Goal: Task Accomplishment & Management: Use online tool/utility

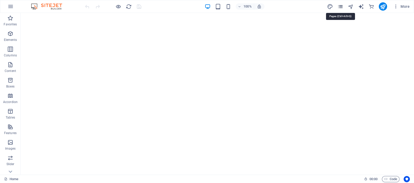
click at [341, 6] on icon "pages" at bounding box center [340, 7] width 6 height 6
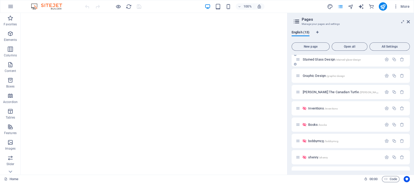
scroll to position [96, 0]
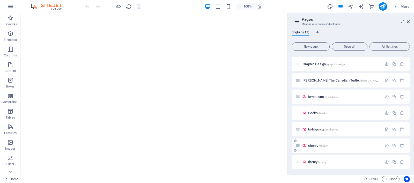
click at [314, 145] on span "shenry /shenry" at bounding box center [318, 146] width 20 height 4
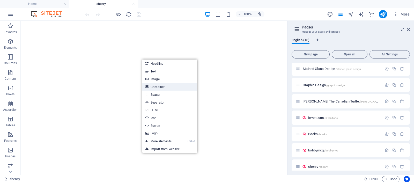
click at [153, 87] on link "Container" at bounding box center [169, 87] width 55 height 8
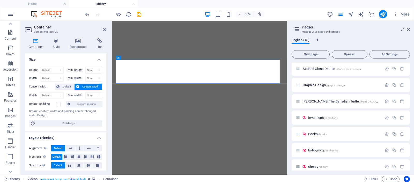
scroll to position [0, 0]
click at [9, 73] on icon "button" at bounding box center [10, 72] width 6 height 6
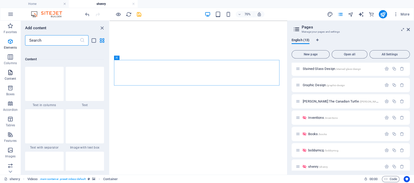
scroll to position [906, 0]
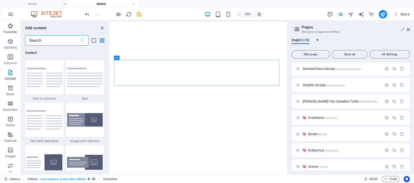
drag, startPoint x: 49, startPoint y: 40, endPoint x: 0, endPoint y: 29, distance: 50.5
click at [0, 29] on div "Favorites Elements Columns Content Boxes Accordion Tables Features Images Slide…" at bounding box center [55, 98] width 110 height 154
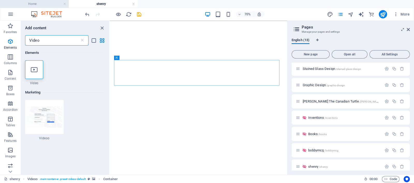
scroll to position [0, 0]
type input "Video"
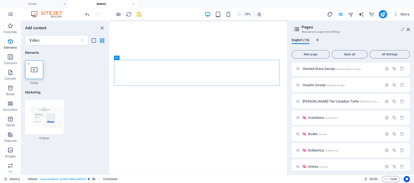
click at [36, 71] on icon at bounding box center [34, 69] width 7 height 7
select select "%"
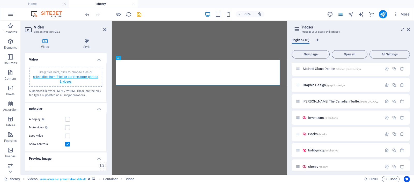
click at [66, 76] on link "select files from Files or our free stock photos & videos" at bounding box center [65, 79] width 65 height 8
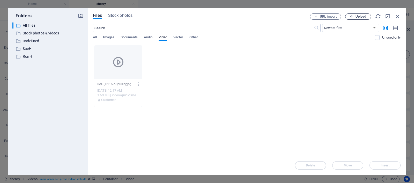
click at [352, 16] on icon "button" at bounding box center [351, 16] width 3 height 3
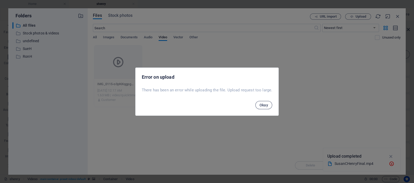
click at [263, 105] on span "Okay" at bounding box center [264, 105] width 9 height 4
